Goal: Navigation & Orientation: Find specific page/section

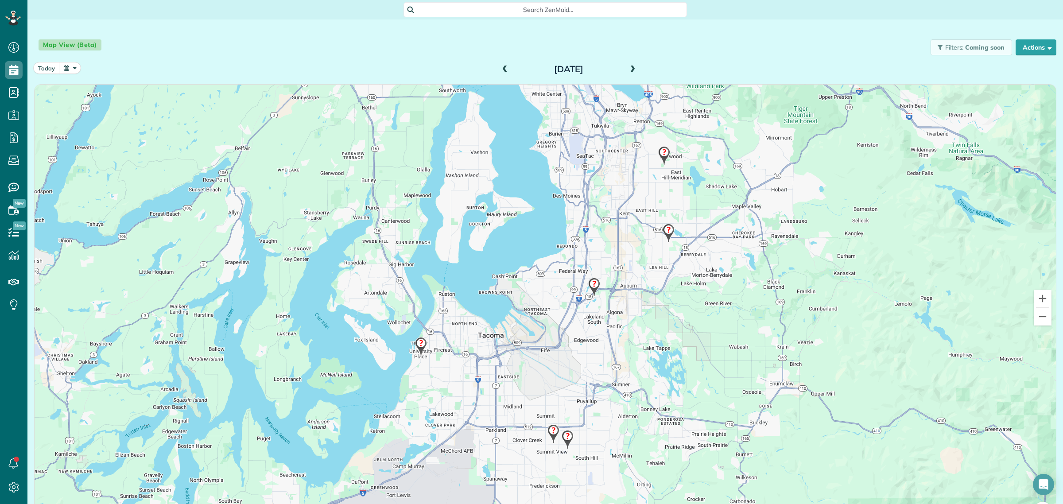
scroll to position [4, 4]
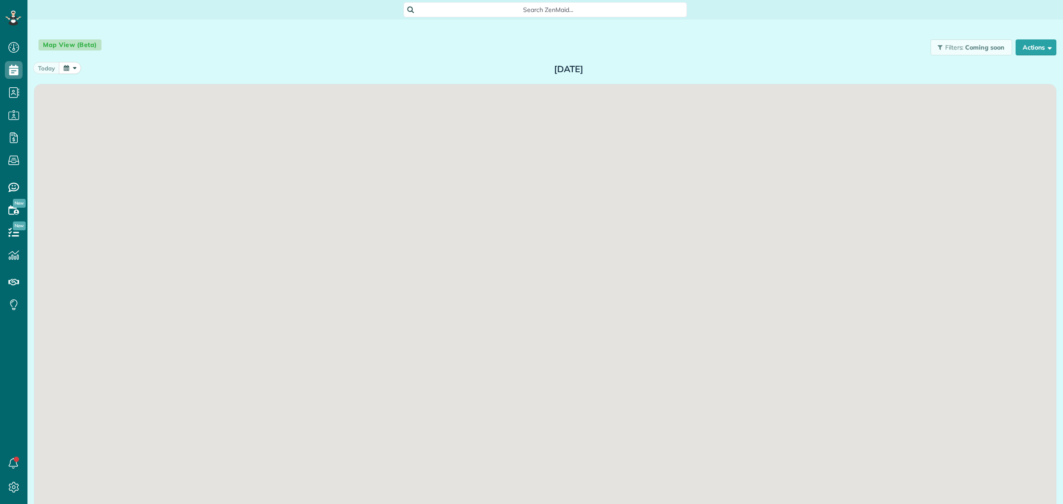
scroll to position [4, 4]
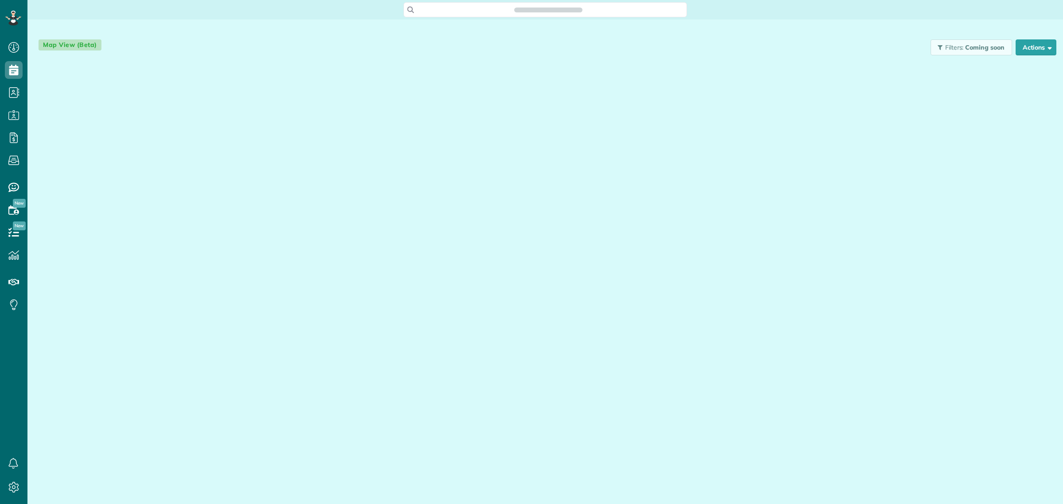
scroll to position [504, 27]
